Goal: Task Accomplishment & Management: Complete application form

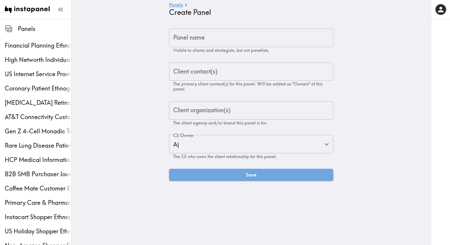
click at [225, 40] on input "Panel name" at bounding box center [251, 38] width 164 height 18
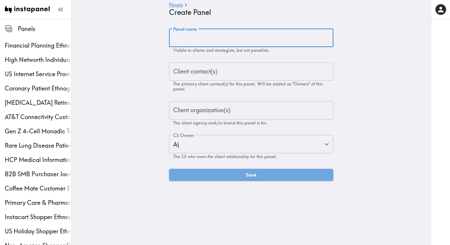
paste input "[MEDICAL_DATA] Patient & Caregiver Ethnography"
type input "[MEDICAL_DATA] Patient & Caregiver Ethnography"
click at [220, 75] on input "Client contact(s)" at bounding box center [251, 71] width 159 height 13
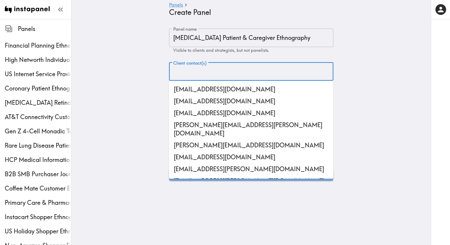
paste input "[EMAIL_ADDRESS][DOMAIN_NAME]"
type input "[EMAIL_ADDRESS][DOMAIN_NAME]"
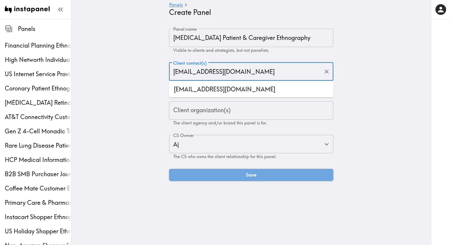
click at [211, 91] on li "[EMAIL_ADDRESS][DOMAIN_NAME]" at bounding box center [251, 89] width 164 height 12
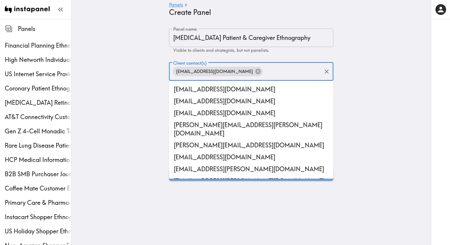
scroll to position [404, 0]
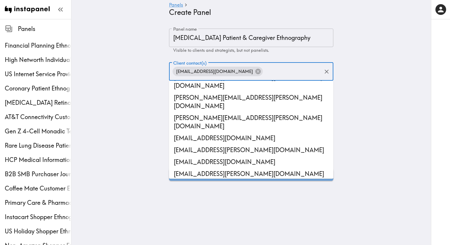
click at [138, 99] on main "Panels Create Panel Panel name [MEDICAL_DATA] Patient & Caregiver Ethnography P…" at bounding box center [251, 104] width 360 height 171
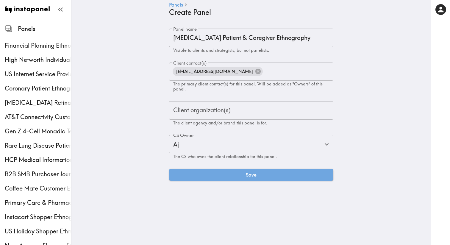
click at [196, 106] on div "Client organization(s) Client organization(s) The client agency and/or brand th…" at bounding box center [251, 113] width 164 height 24
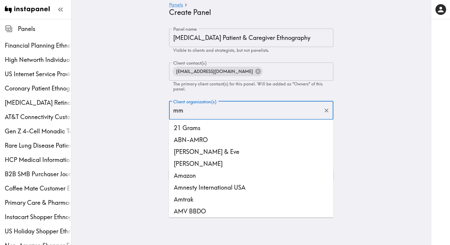
type input "mmc"
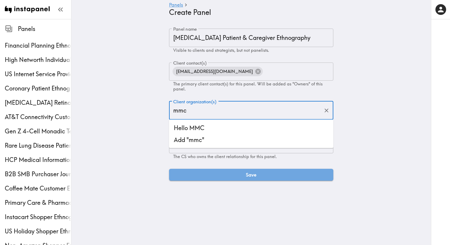
click at [197, 122] on li "Hello MMC" at bounding box center [251, 128] width 164 height 12
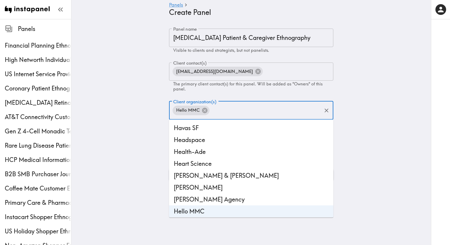
click at [150, 150] on main "Panels Create Panel Panel name Sleep Disorder Patient & Caregiver Ethnography P…" at bounding box center [251, 104] width 360 height 171
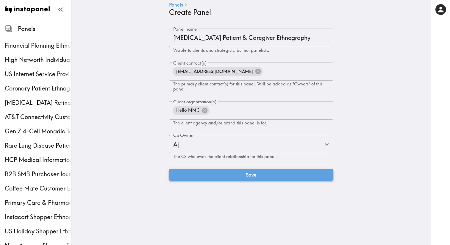
click at [192, 171] on button "Save" at bounding box center [251, 175] width 164 height 12
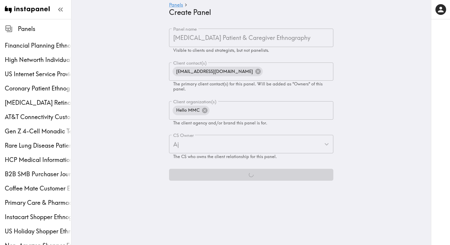
click at [227, 48] on span "Visible to clients and strategists, but not panelists." at bounding box center [221, 50] width 96 height 5
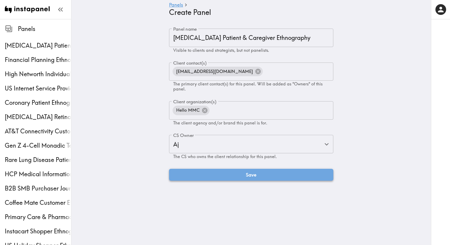
click at [226, 171] on button "Save" at bounding box center [251, 175] width 164 height 12
